Goal: Check status: Check status

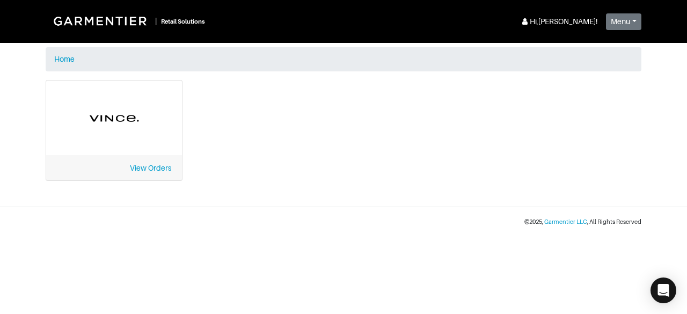
click at [148, 172] on div "View Orders" at bounding box center [114, 168] width 136 height 25
click at [144, 164] on link "View Orders" at bounding box center [150, 168] width 41 height 9
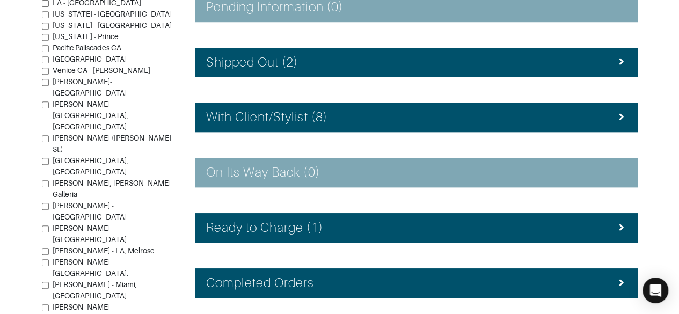
scroll to position [248, 0]
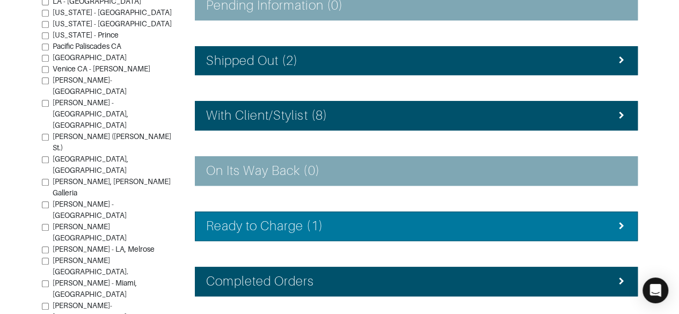
click at [218, 226] on h4 "Ready to Charge (1)" at bounding box center [264, 226] width 117 height 16
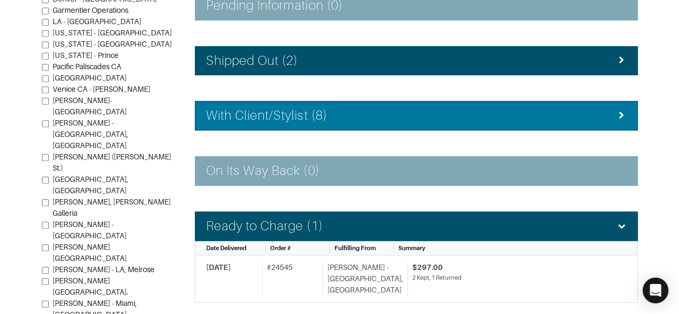
click at [232, 120] on h4 "With Client/Stylist (8)" at bounding box center [266, 116] width 121 height 16
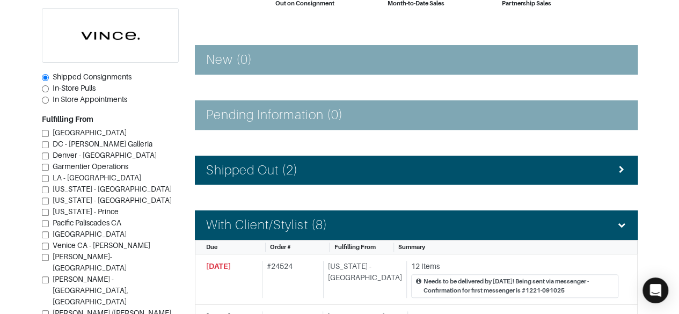
scroll to position [135, 0]
